Goal: Information Seeking & Learning: Learn about a topic

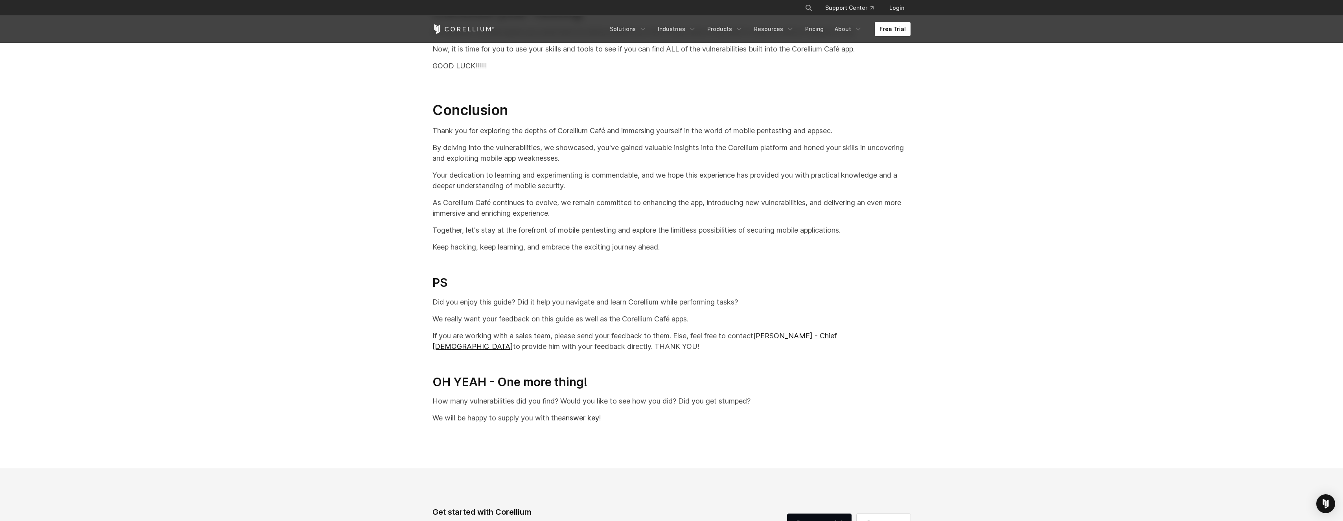
scroll to position [16405, 0]
click at [583, 424] on link "answer key" at bounding box center [580, 420] width 37 height 8
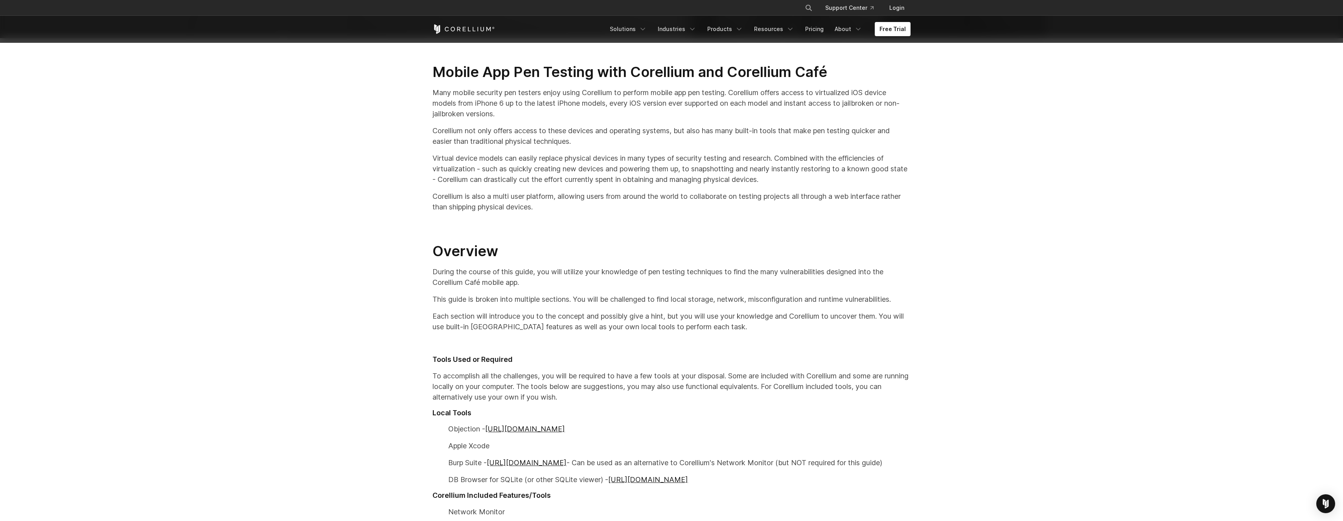
scroll to position [74, 0]
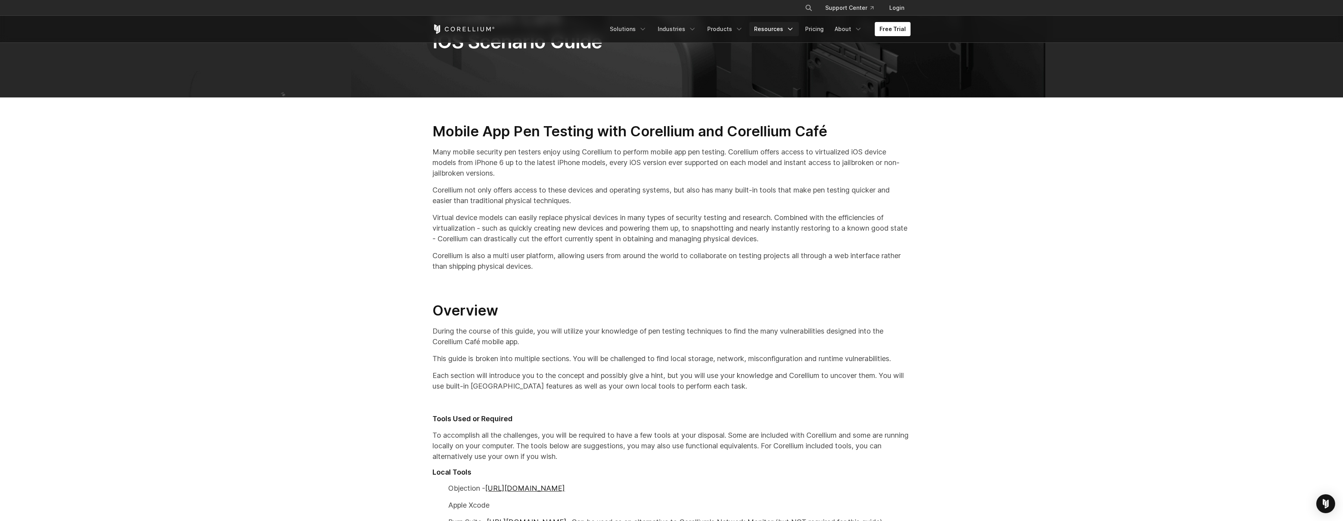
click at [784, 32] on link "Resources" at bounding box center [774, 29] width 50 height 14
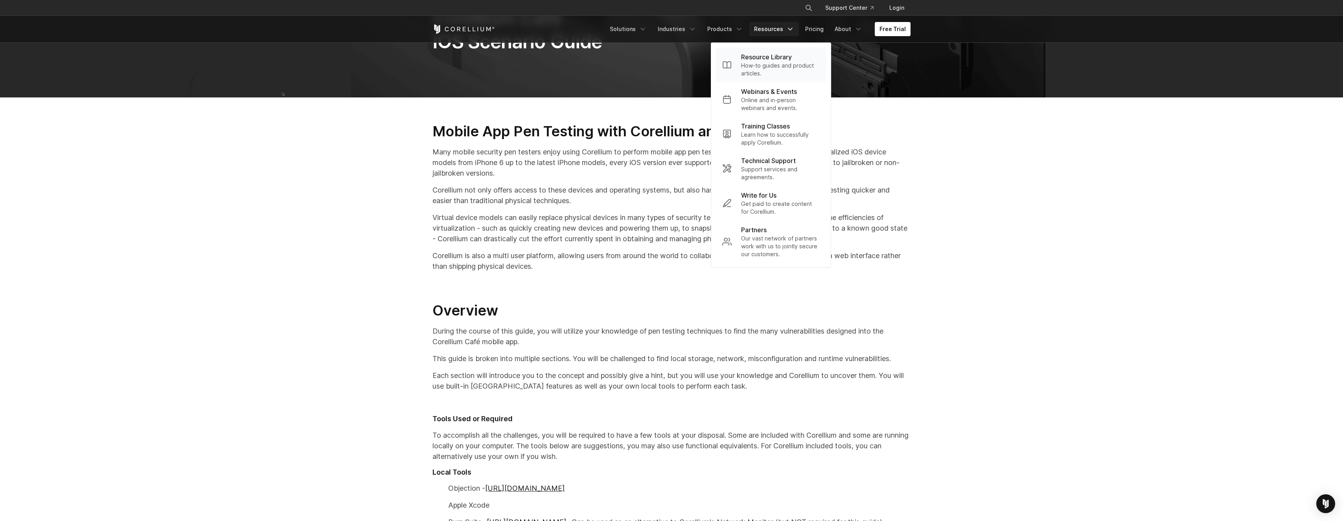
click at [791, 73] on p "How-to guides and product articles." at bounding box center [780, 70] width 79 height 16
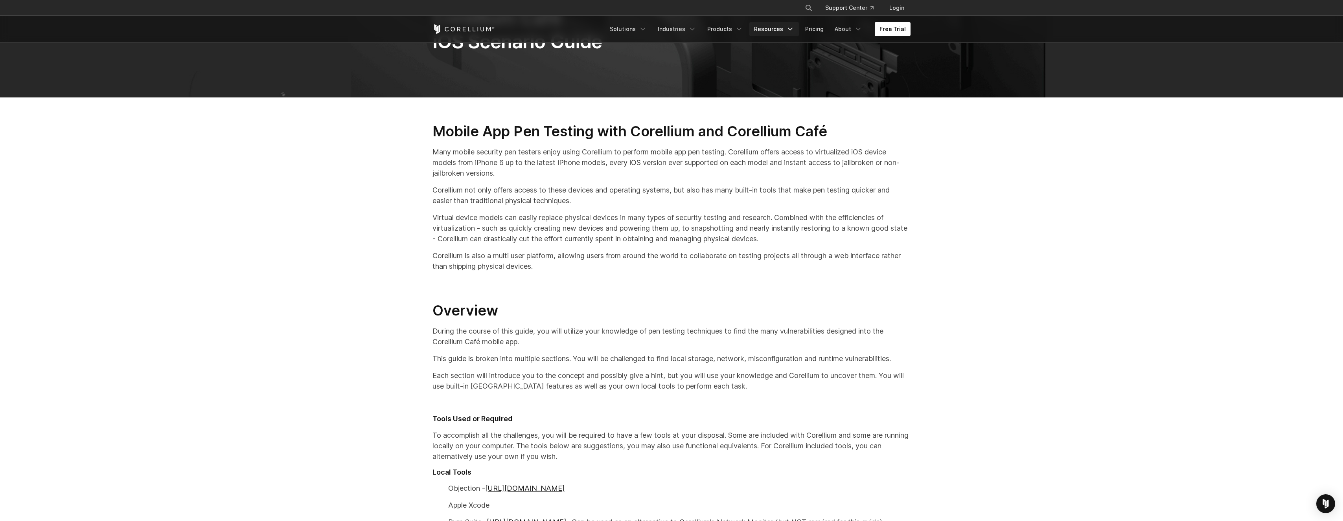
click at [788, 31] on link "Resources" at bounding box center [774, 29] width 50 height 14
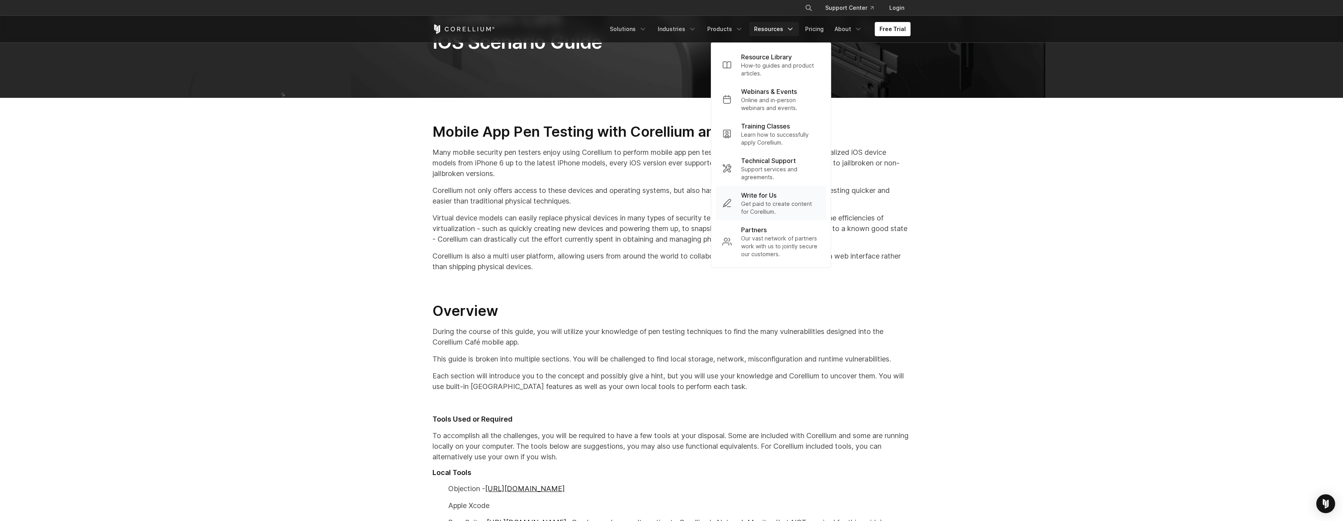
click at [764, 201] on p "Get paid to create content for Corellium." at bounding box center [780, 208] width 79 height 16
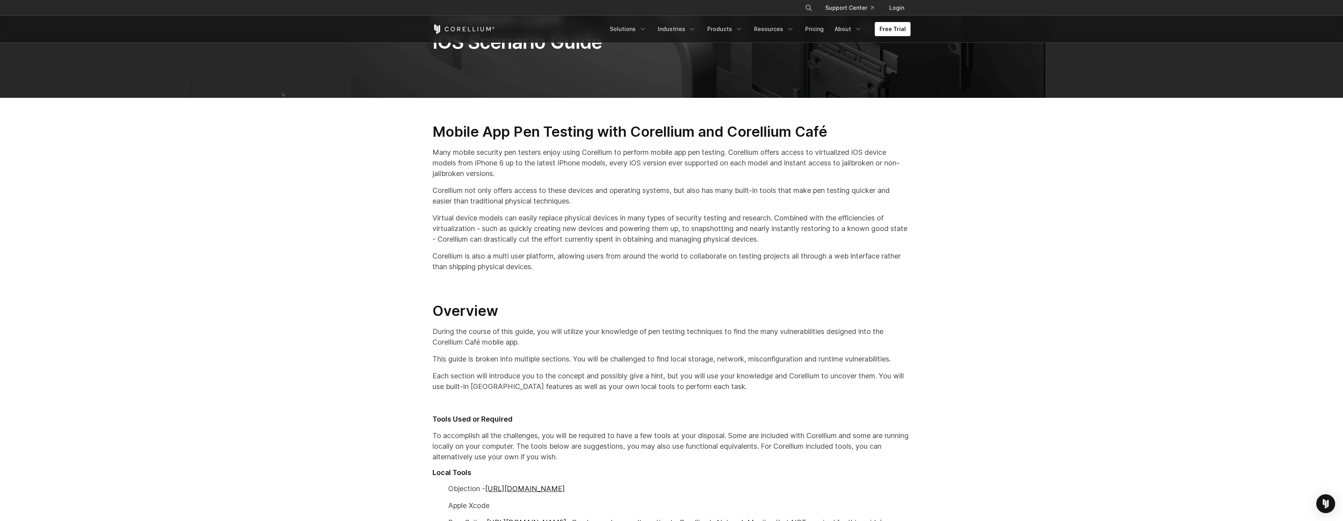
scroll to position [75, 0]
click at [788, 30] on link "Resources" at bounding box center [774, 29] width 50 height 14
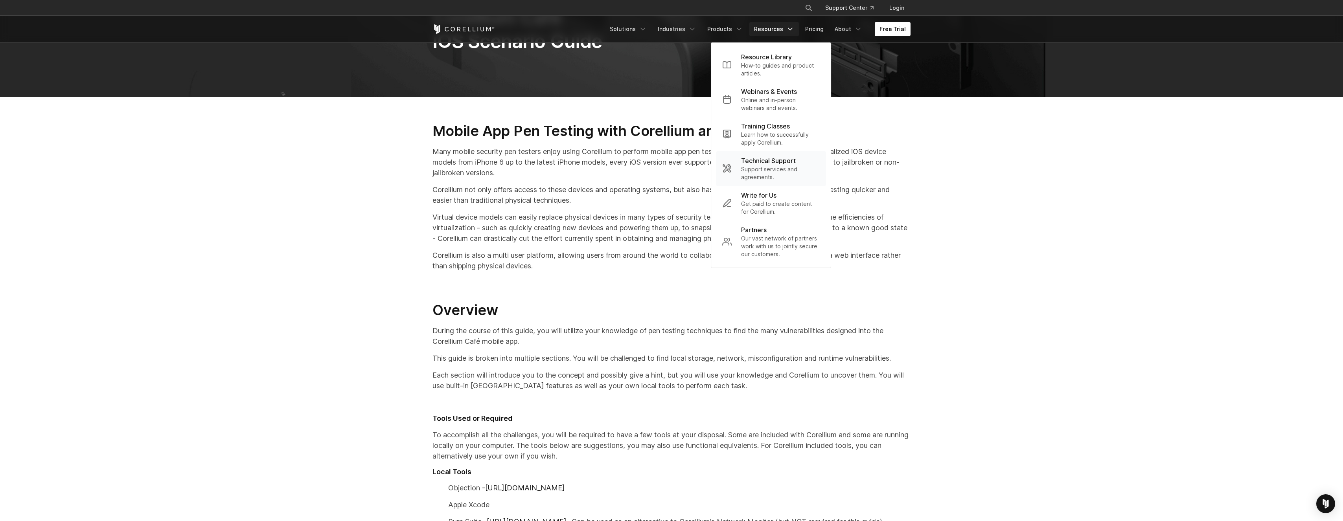
click at [781, 154] on link "Technical Support Support services and agreements." at bounding box center [771, 168] width 110 height 35
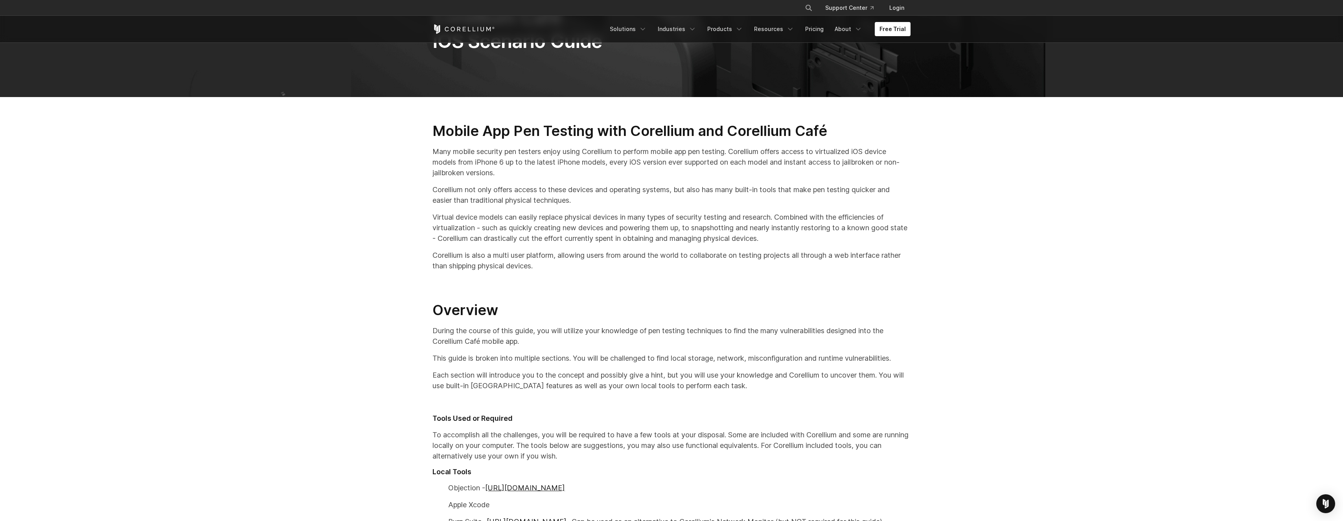
click at [741, 21] on div "Free Trial Solutions IoT" at bounding box center [671, 29] width 478 height 27
click at [848, 29] on link "About" at bounding box center [848, 29] width 37 height 14
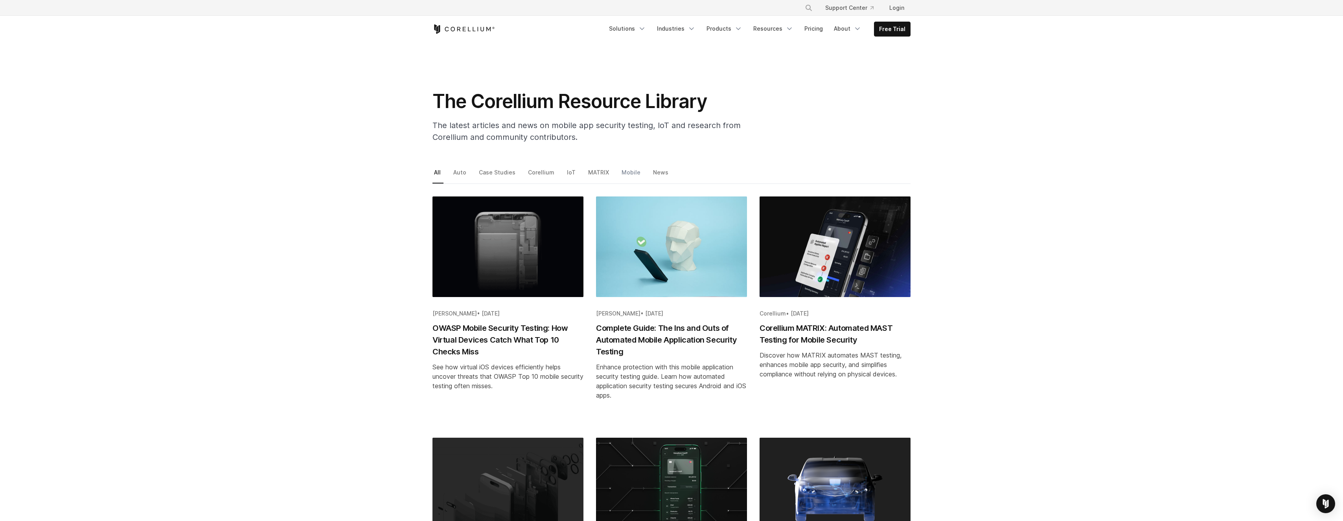
click at [623, 170] on link "Mobile" at bounding box center [631, 175] width 23 height 17
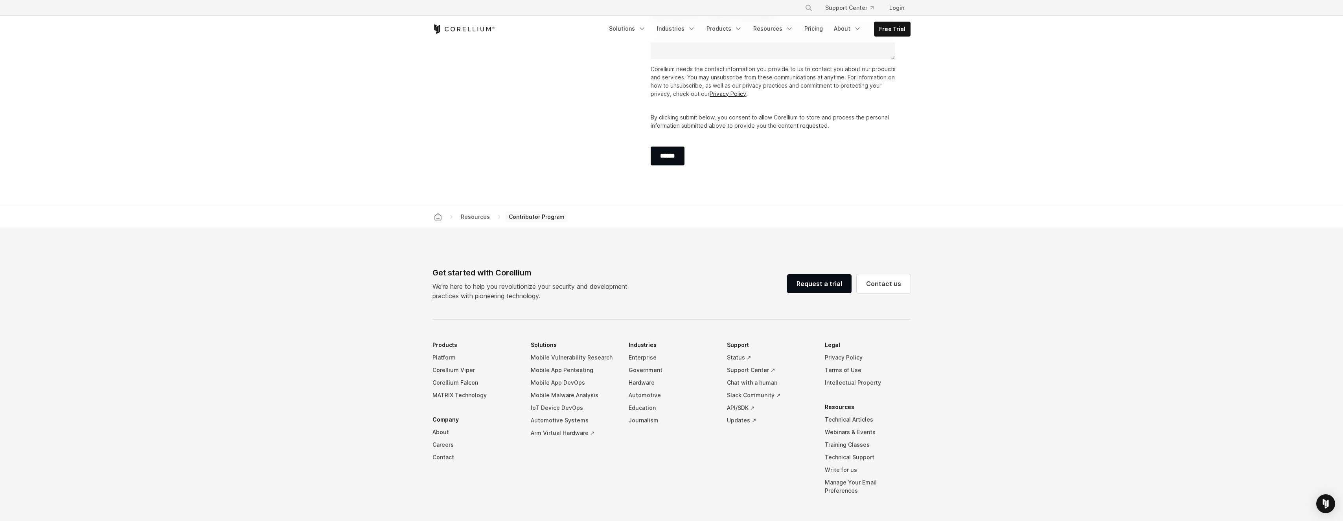
scroll to position [1463, 0]
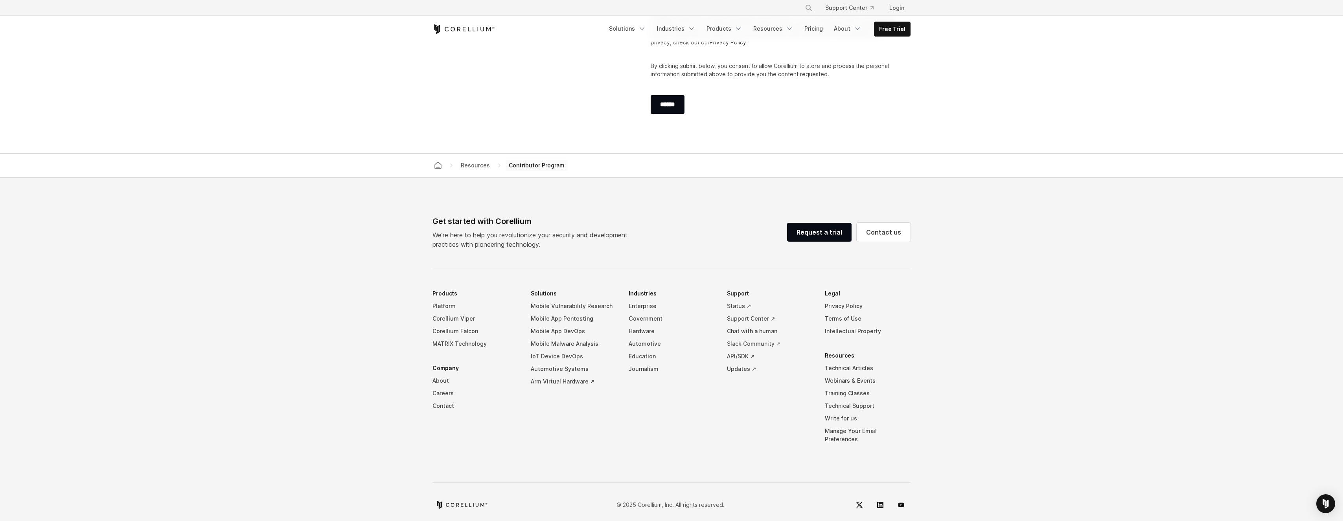
click at [749, 346] on link "Slack Community ↗" at bounding box center [770, 344] width 86 height 13
click at [756, 331] on link "Chat with a human" at bounding box center [770, 331] width 86 height 13
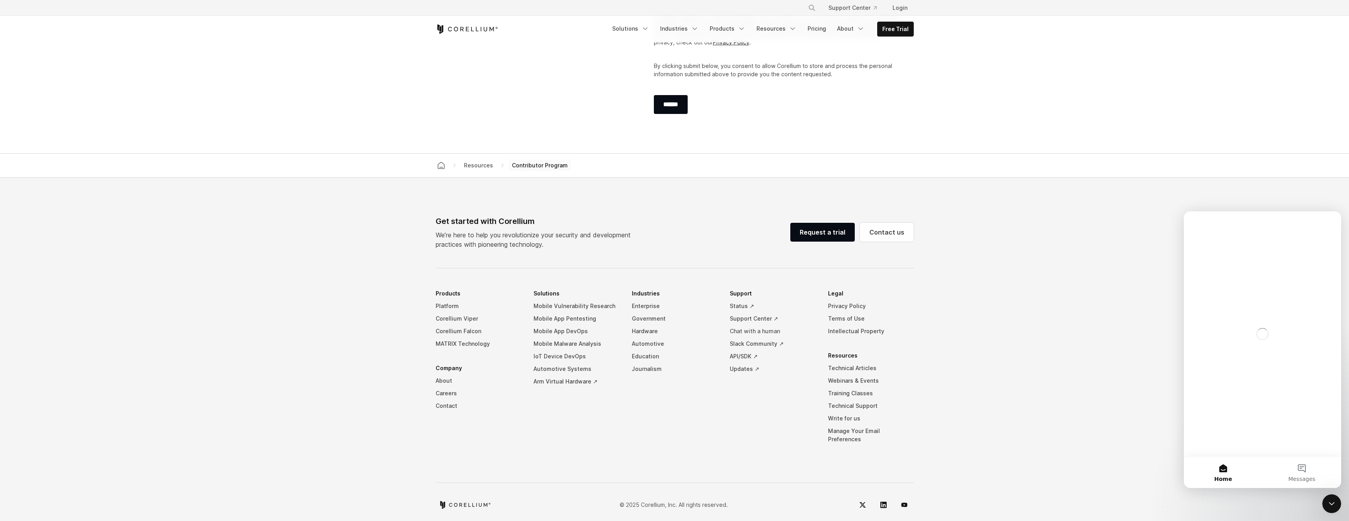
scroll to position [0, 0]
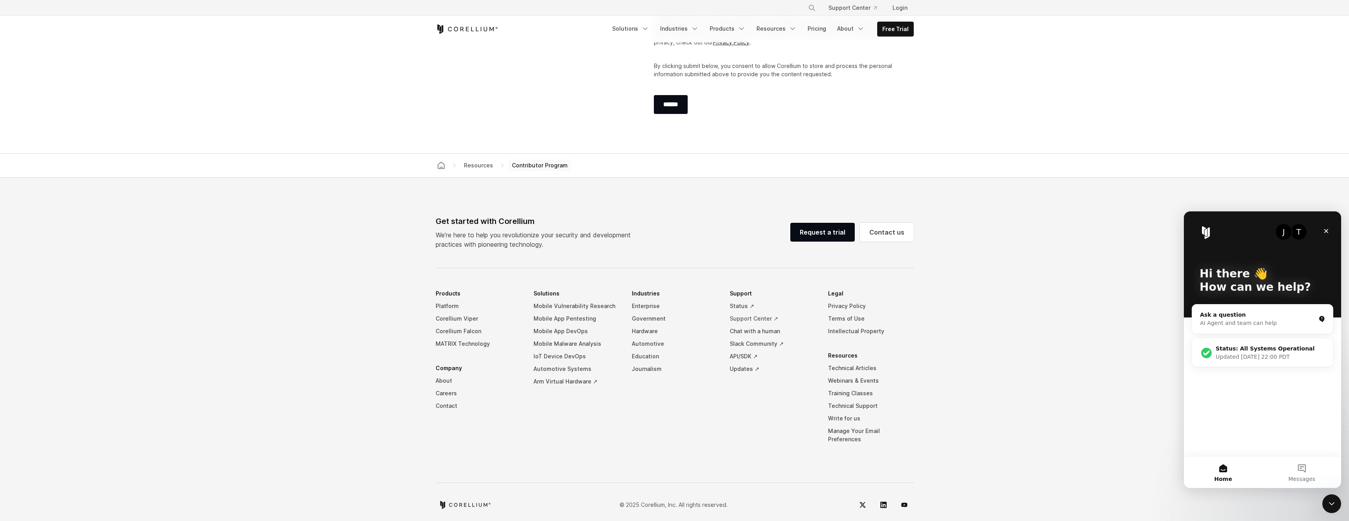
click at [756, 320] on link "Support Center ↗" at bounding box center [773, 319] width 86 height 13
click at [1260, 325] on div "AI Agent and team can help" at bounding box center [1258, 323] width 116 height 8
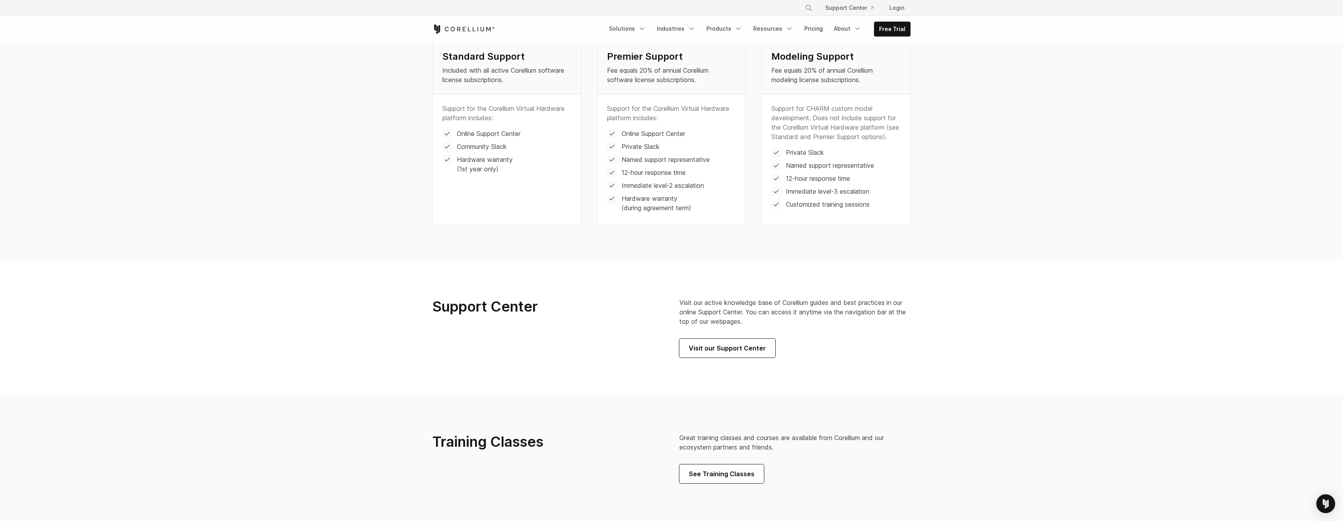
scroll to position [220, 0]
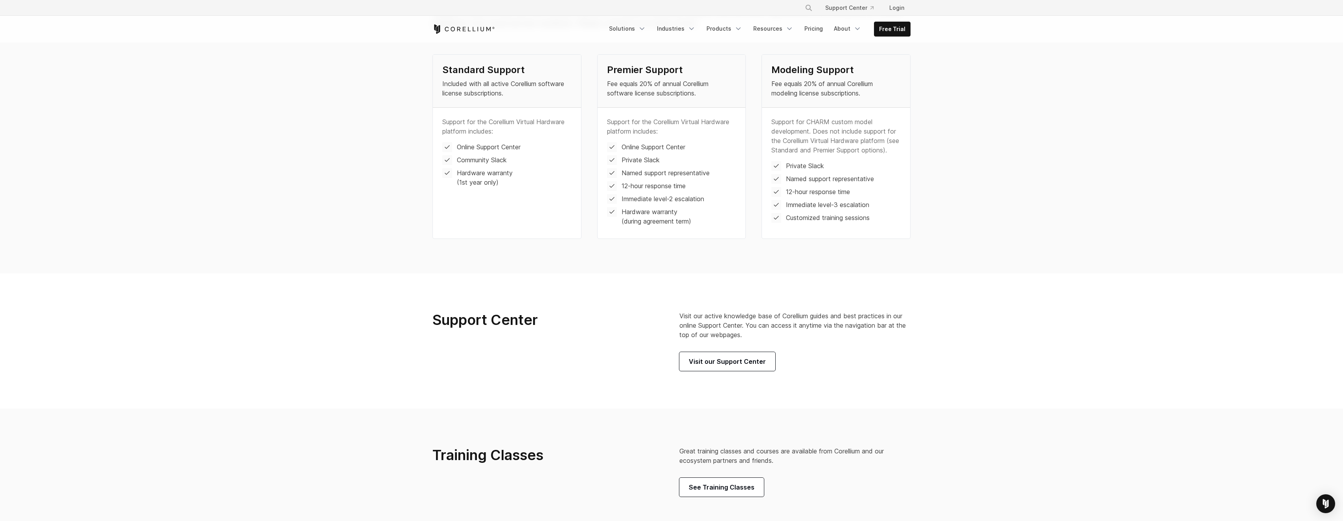
click at [746, 379] on section "Support Center Visit our active knowledge base of Corellium guides and best pra…" at bounding box center [671, 341] width 1343 height 135
click at [747, 366] on span "Visit our Support Center" at bounding box center [727, 361] width 77 height 9
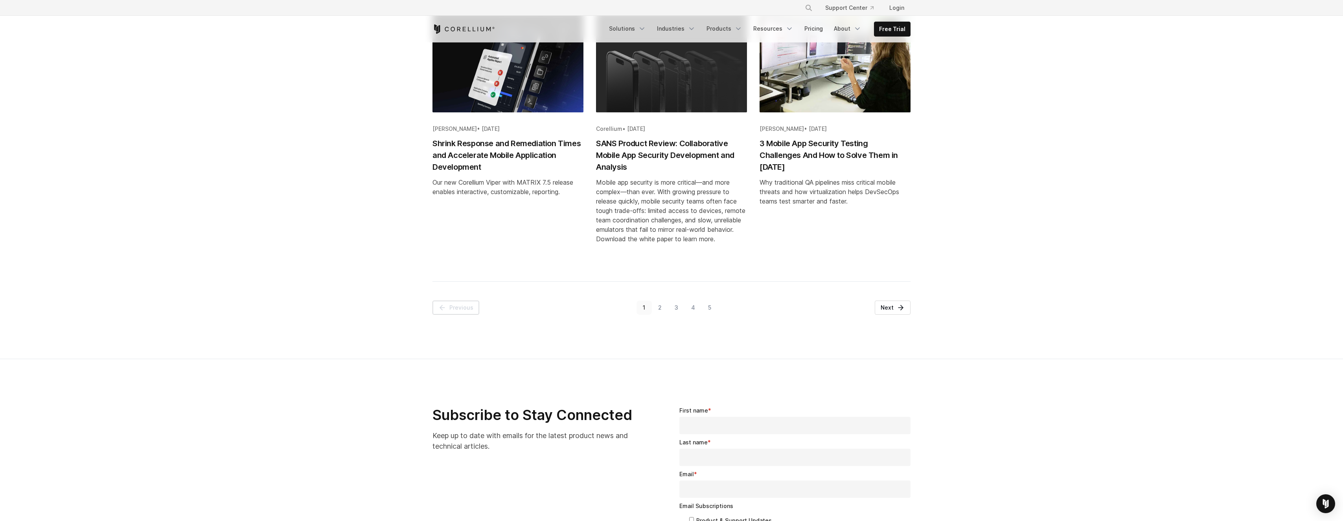
scroll to position [908, 0]
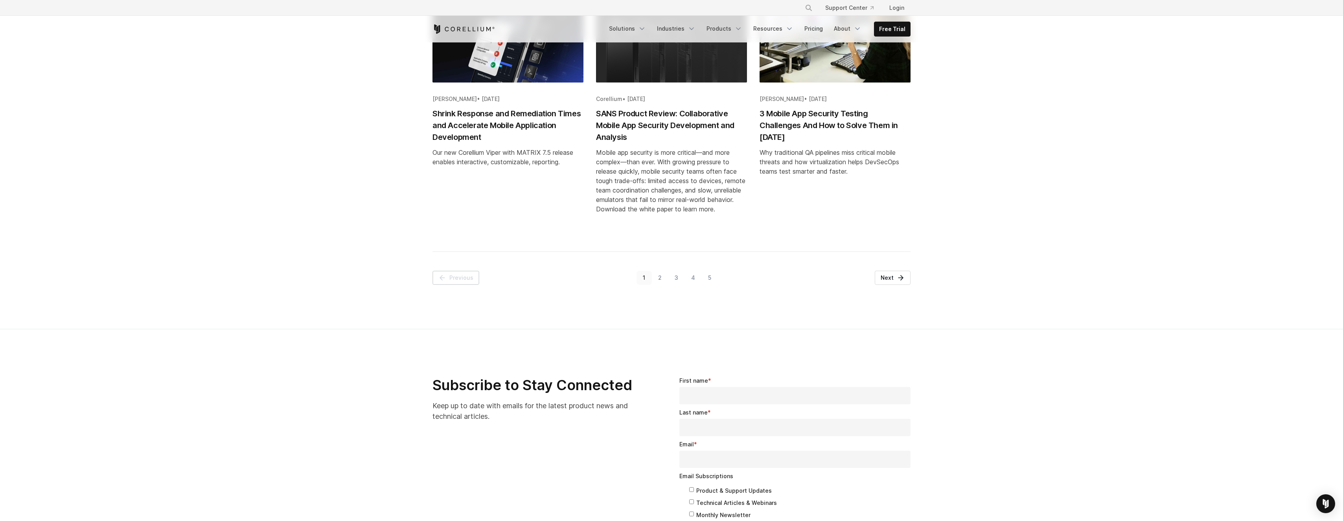
click at [659, 281] on link "2" at bounding box center [660, 278] width 17 height 14
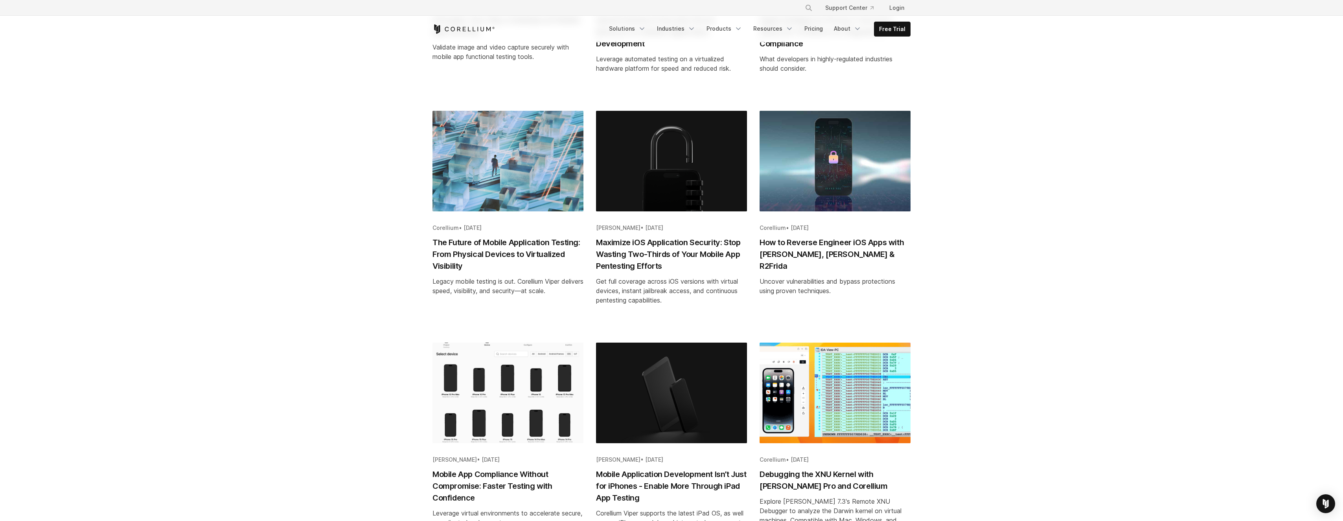
scroll to position [650, 0]
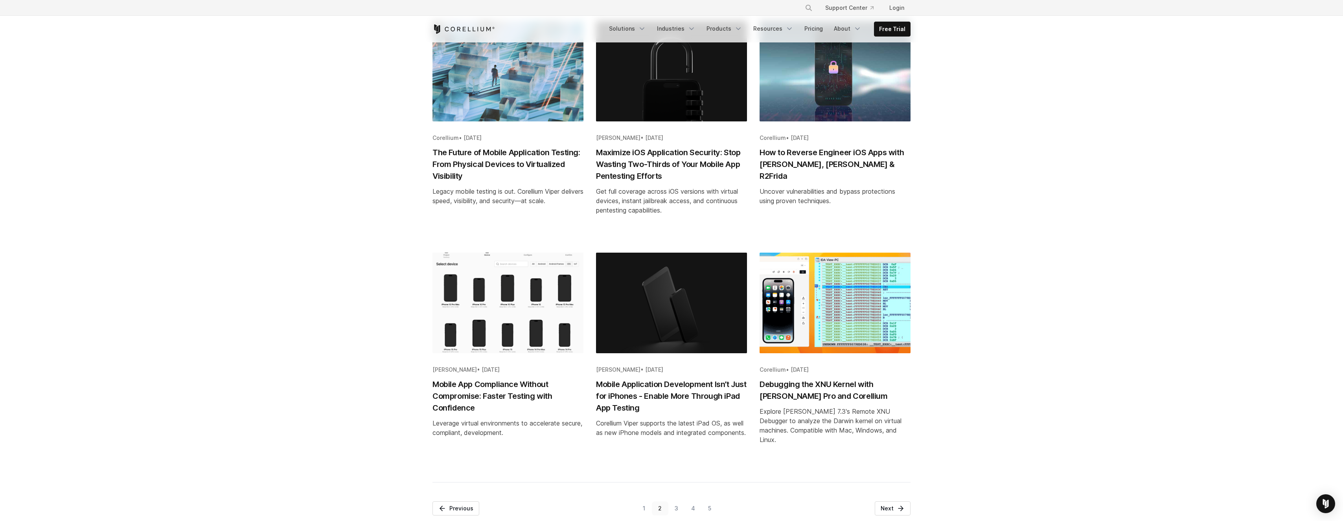
click at [868, 83] on img "Blog post summary: How to Reverse Engineer iOS Apps with Hopper, Ghidra & R2Fri…" at bounding box center [834, 71] width 151 height 101
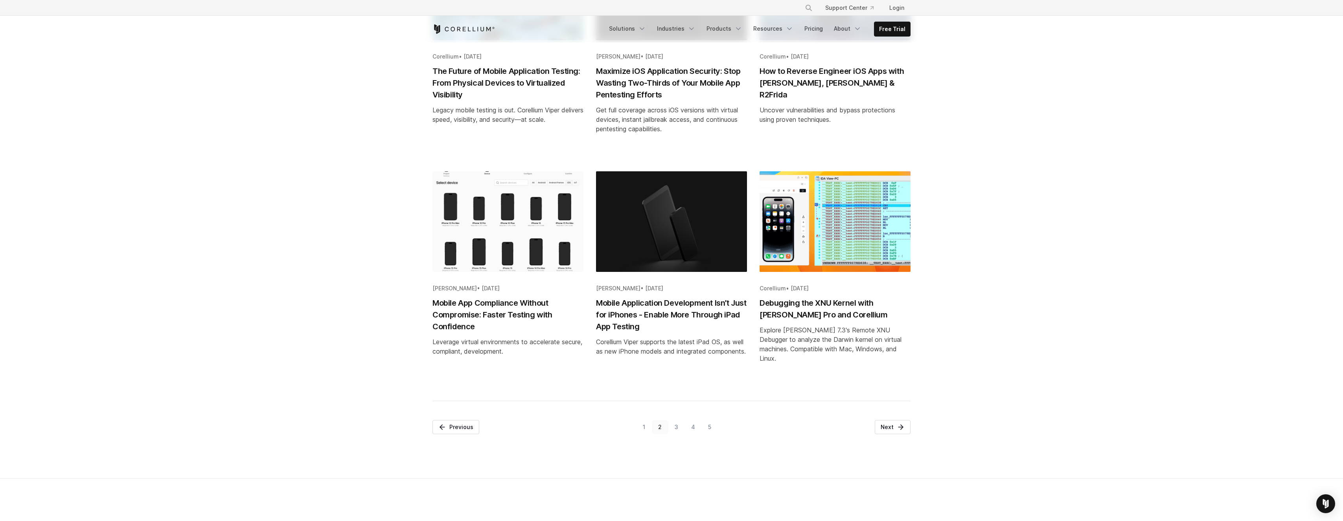
scroll to position [821, 0]
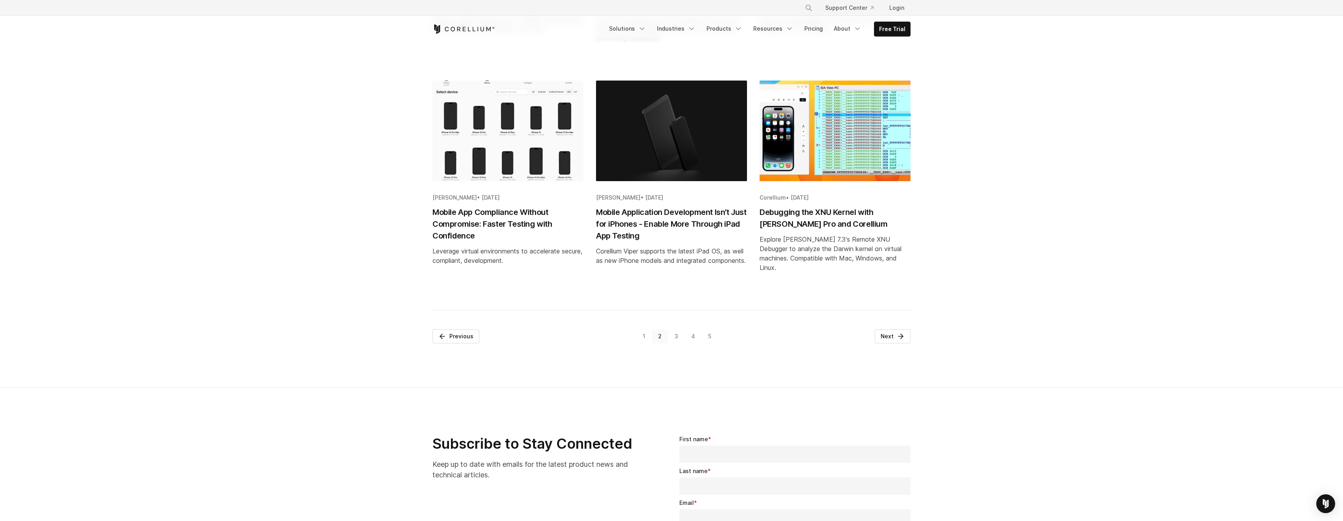
click at [678, 341] on link "3" at bounding box center [676, 336] width 17 height 14
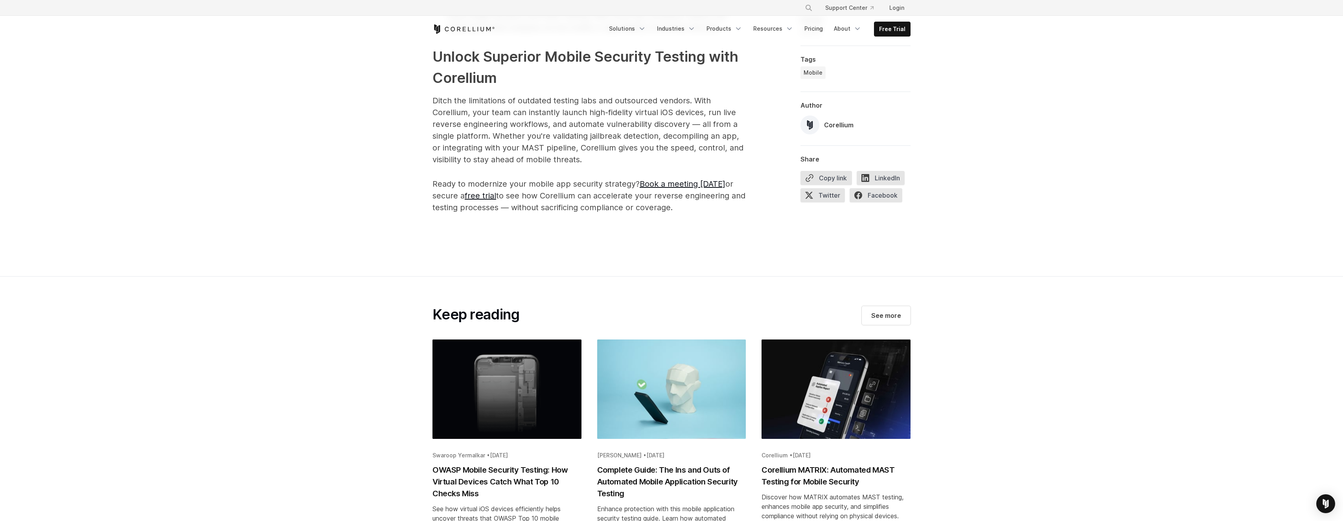
scroll to position [2620, 0]
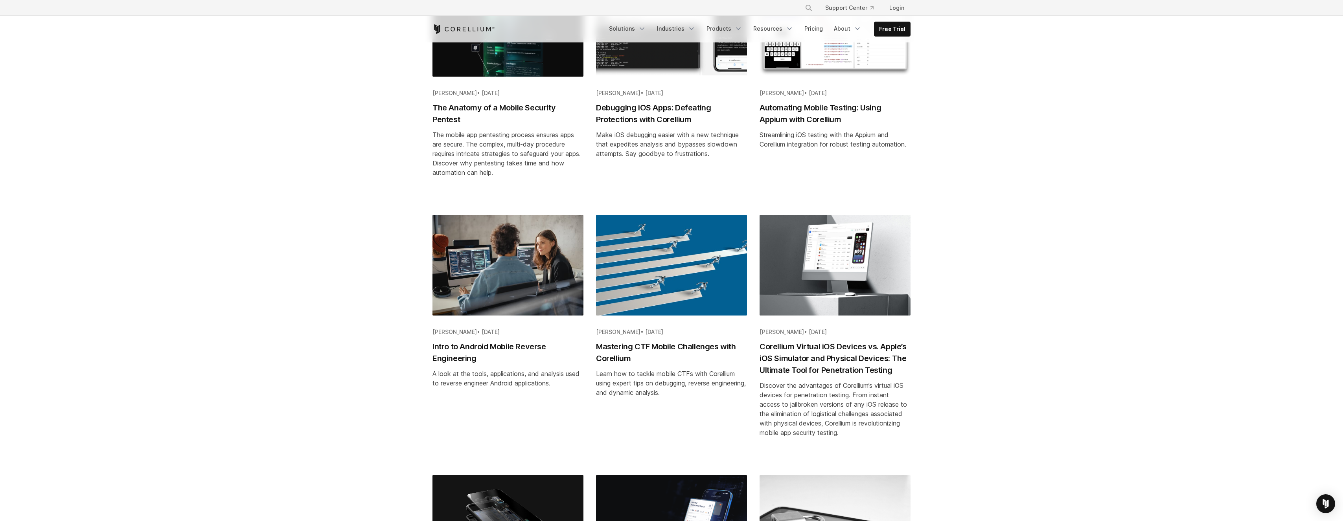
scroll to position [365, 0]
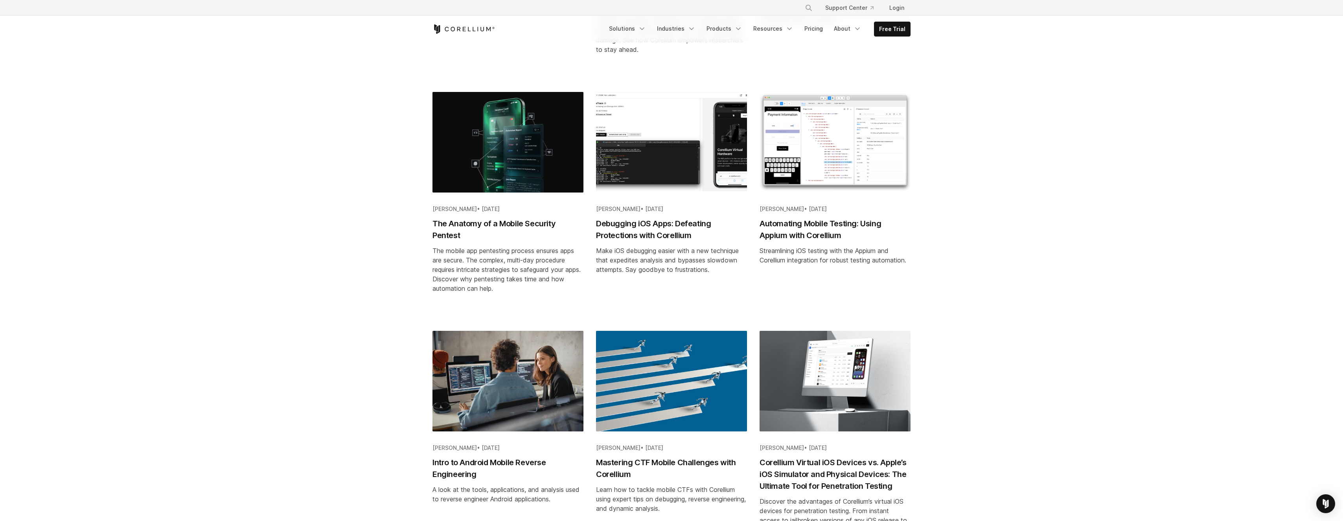
click at [661, 178] on img "Blog post summary: Debugging iOS Apps: Defeating Protections with Corellium" at bounding box center [671, 142] width 151 height 101
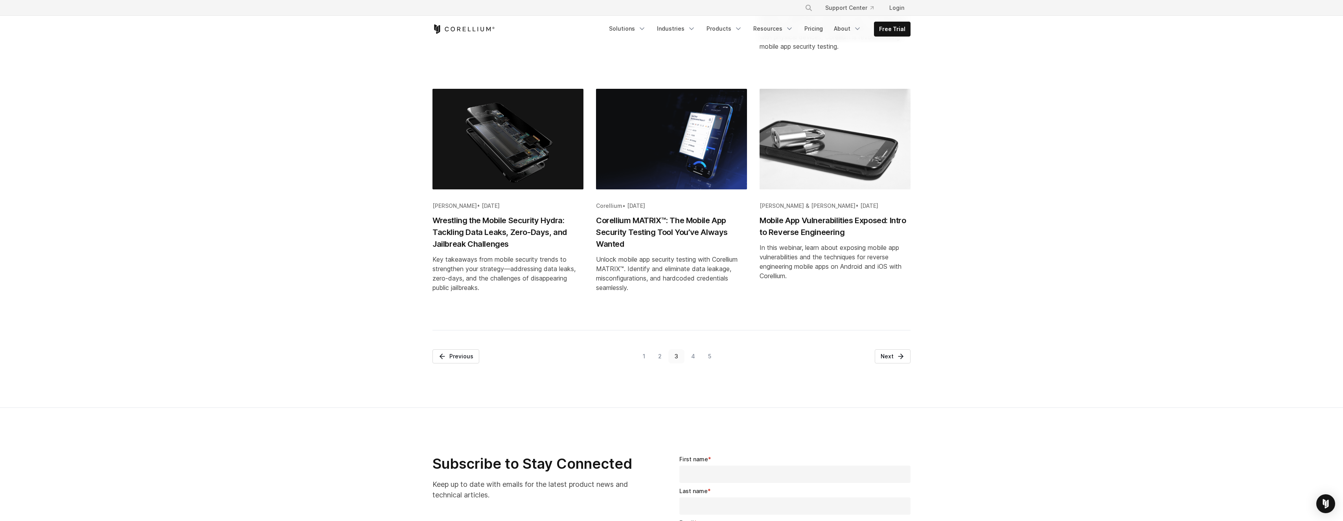
scroll to position [851, 0]
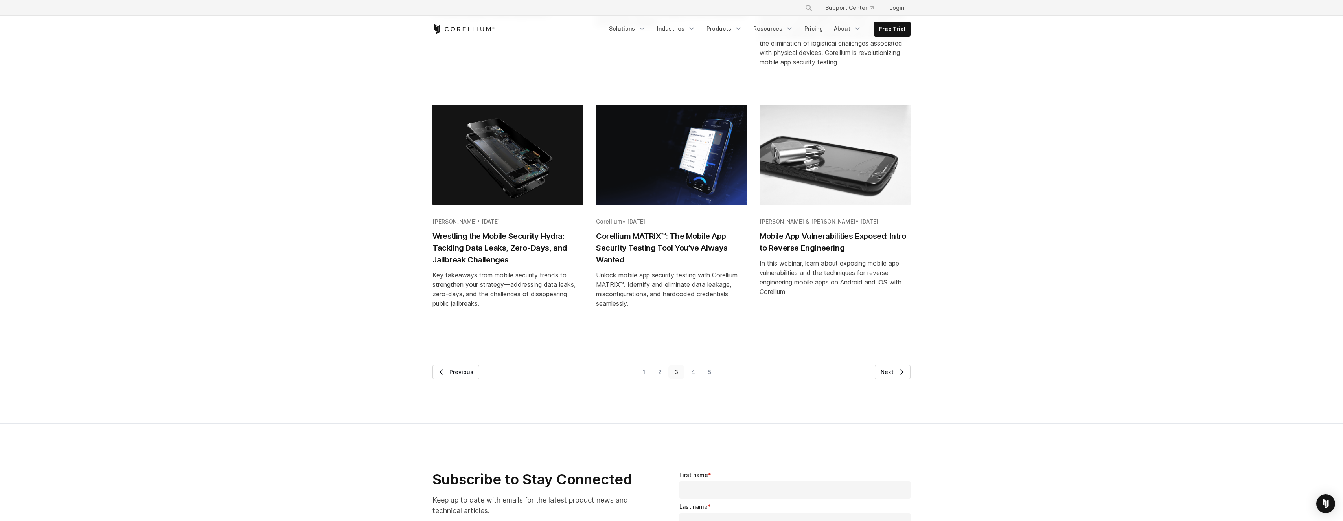
click at [691, 369] on link "4" at bounding box center [692, 372] width 17 height 14
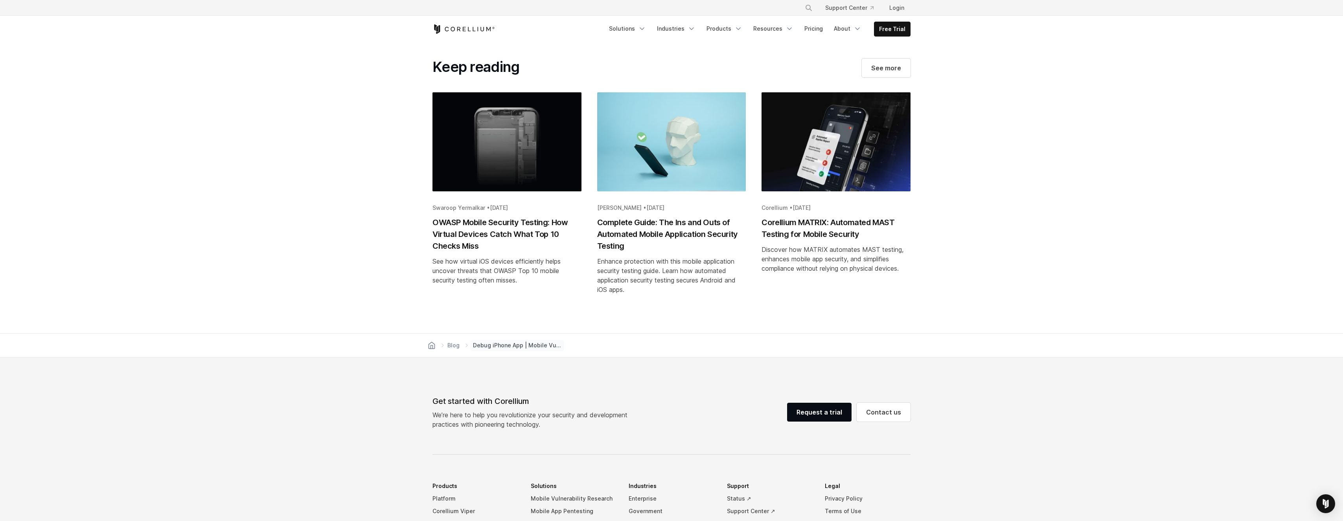
scroll to position [3219, 0]
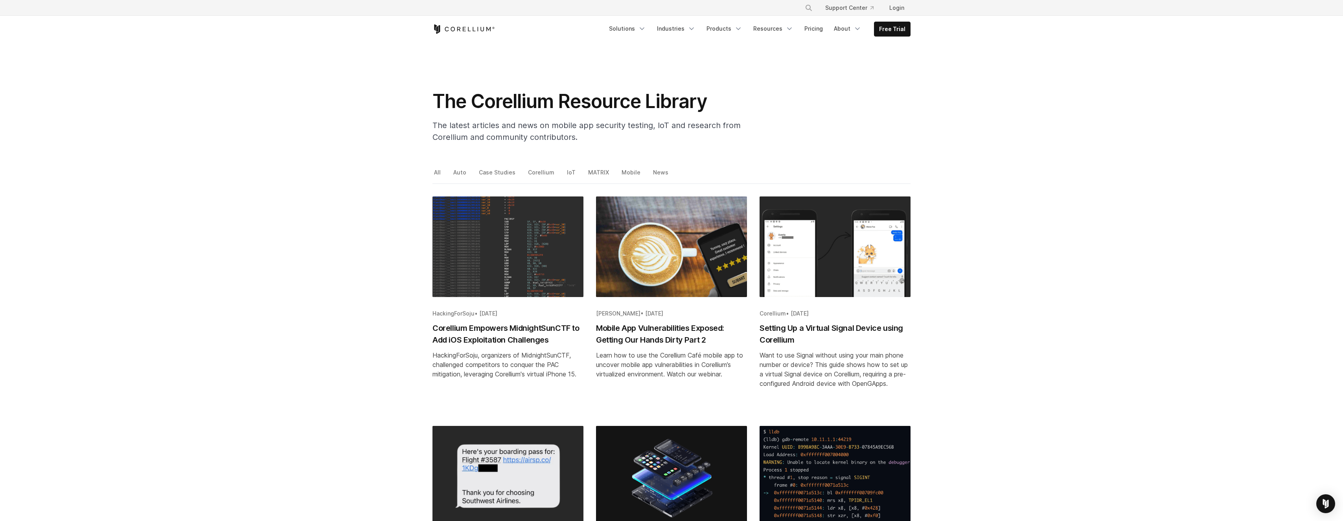
click at [483, 236] on img "Blog post summary: Corellium Empowers MidnightSunCTF to Add iOS Exploitation Ch…" at bounding box center [507, 247] width 151 height 101
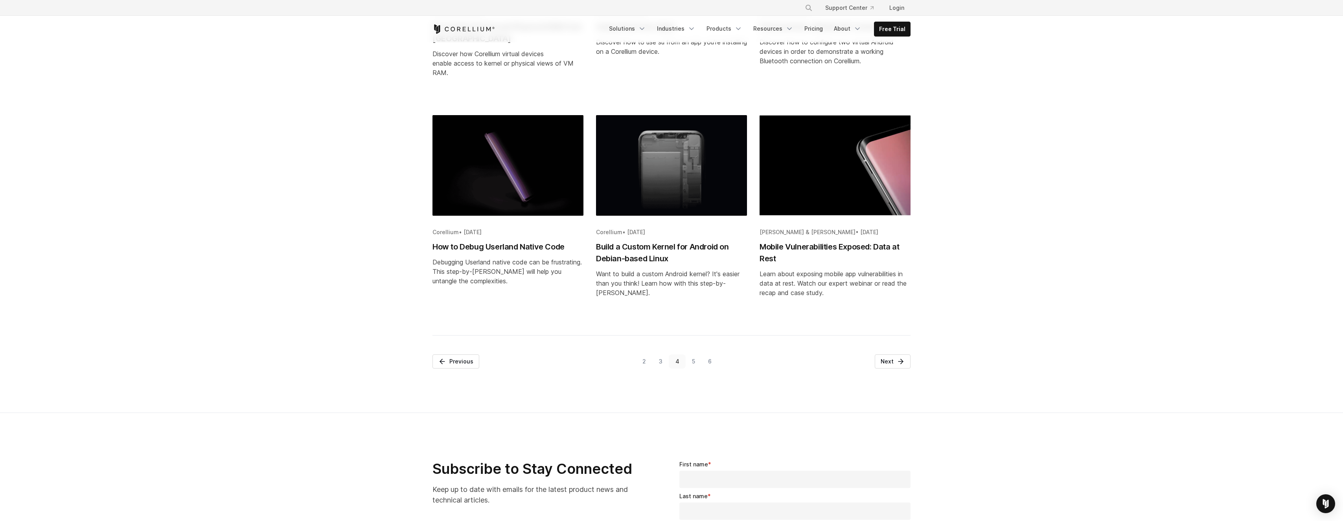
scroll to position [768, 0]
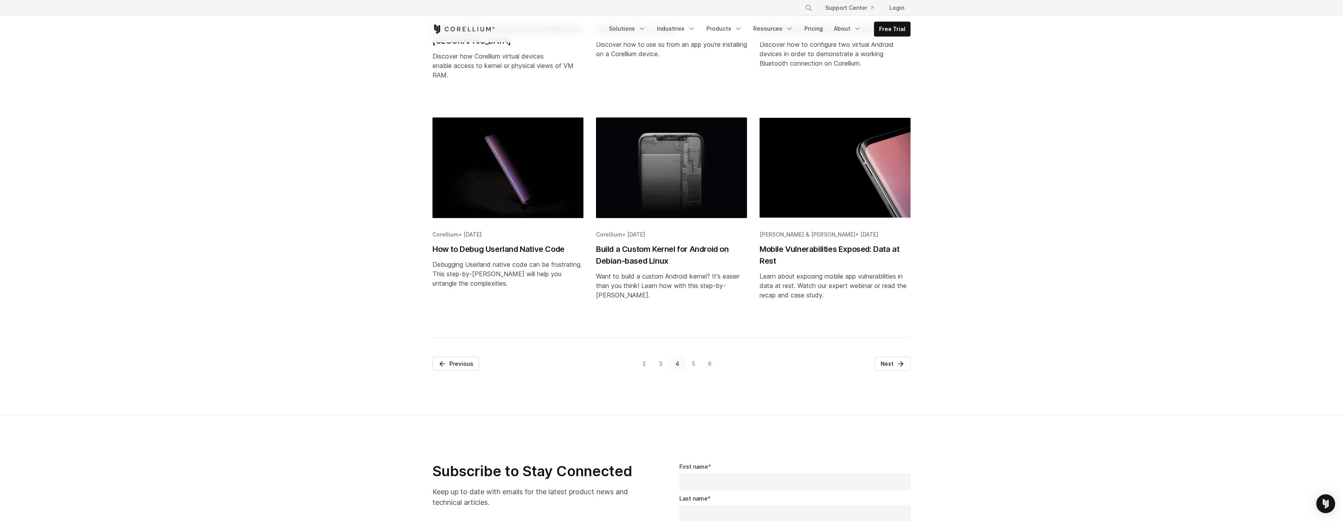
click at [697, 366] on link "5" at bounding box center [694, 364] width 16 height 14
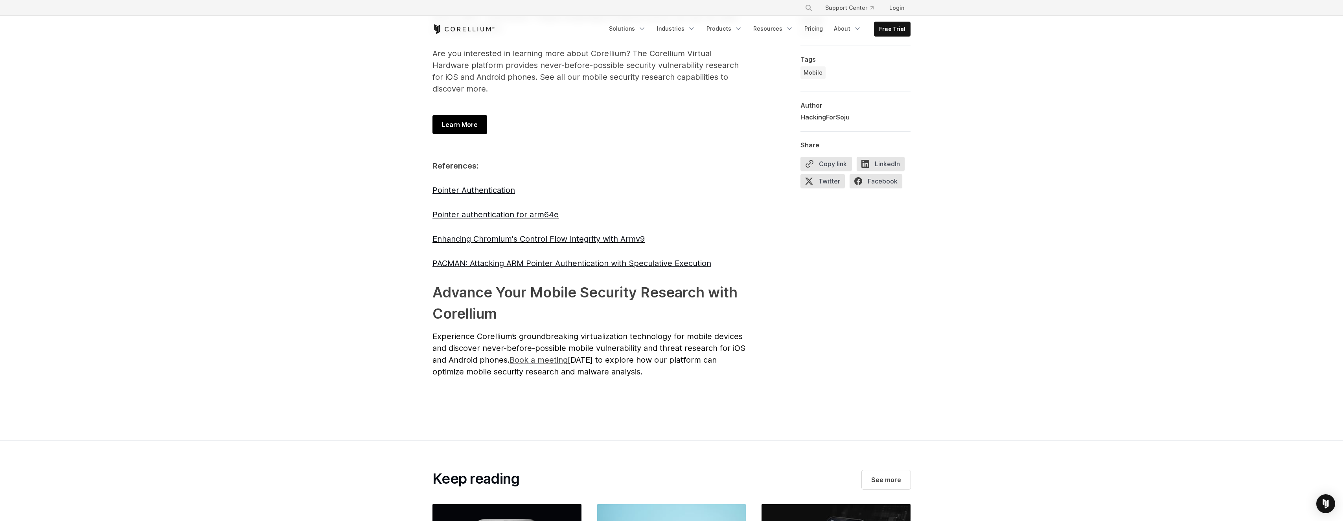
scroll to position [3562, 0]
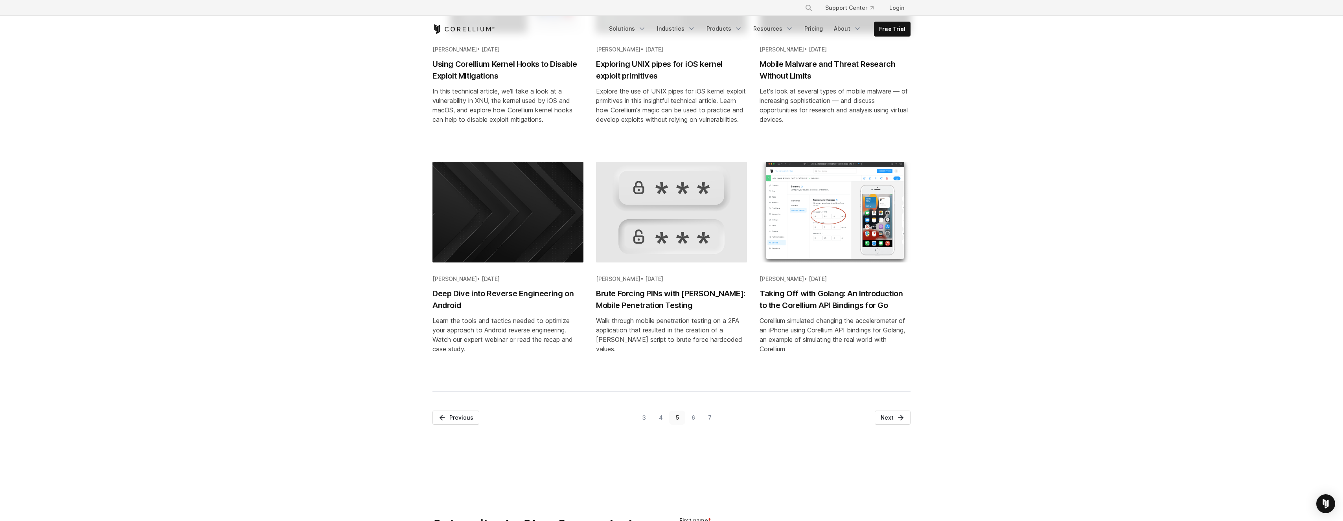
scroll to position [783, 0]
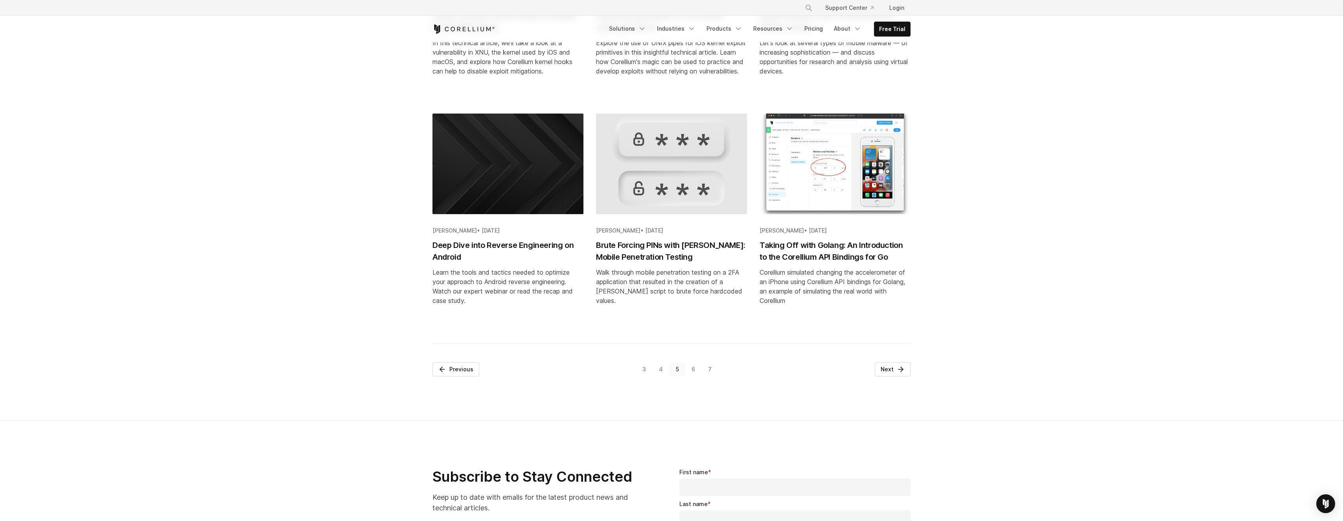
click at [698, 377] on link "6" at bounding box center [693, 369] width 17 height 14
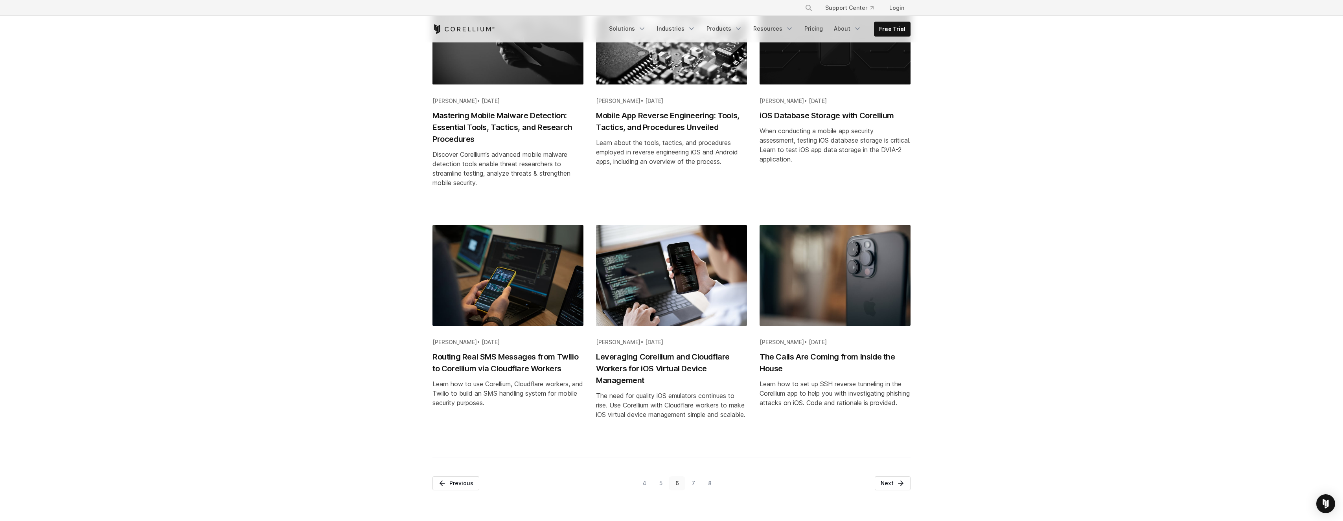
scroll to position [790, 0]
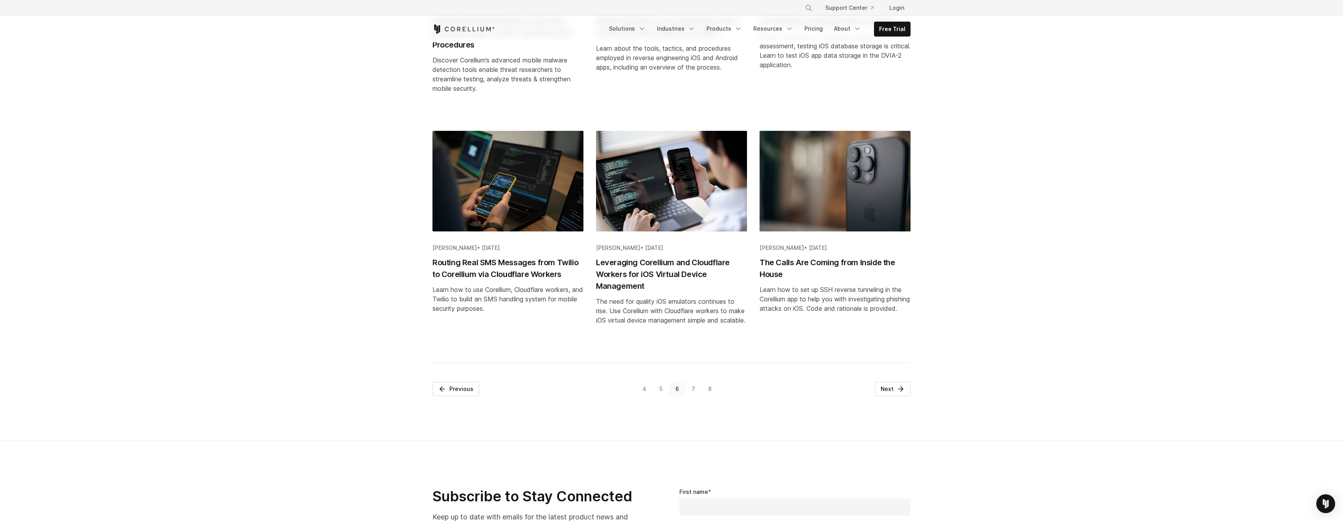
click at [696, 396] on link "7" at bounding box center [693, 389] width 17 height 14
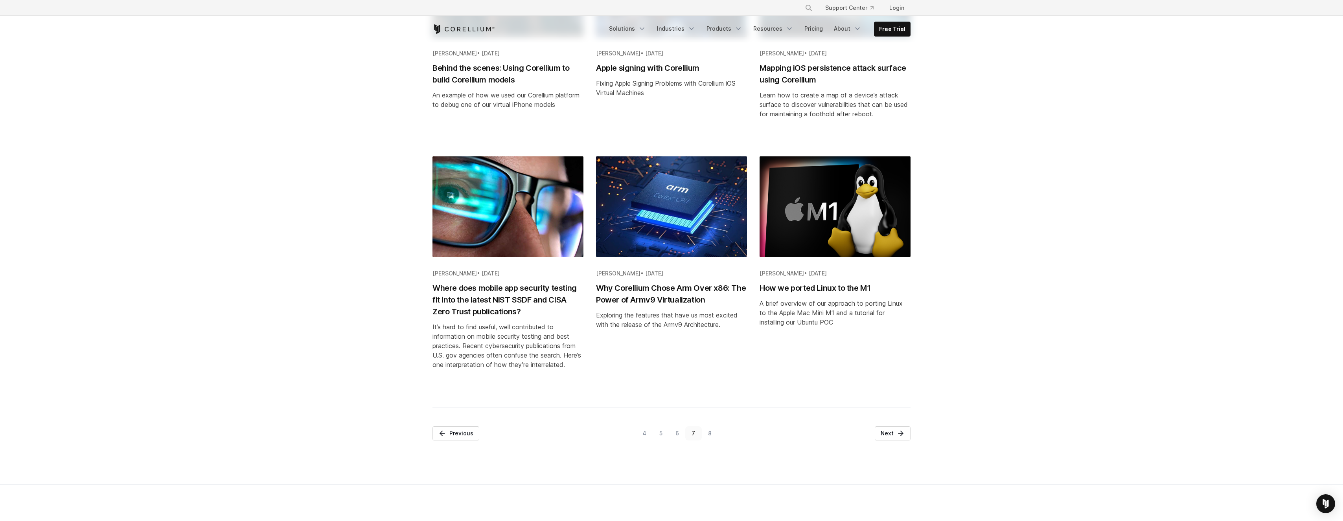
scroll to position [729, 0]
